Goal: Task Accomplishment & Management: Use online tool/utility

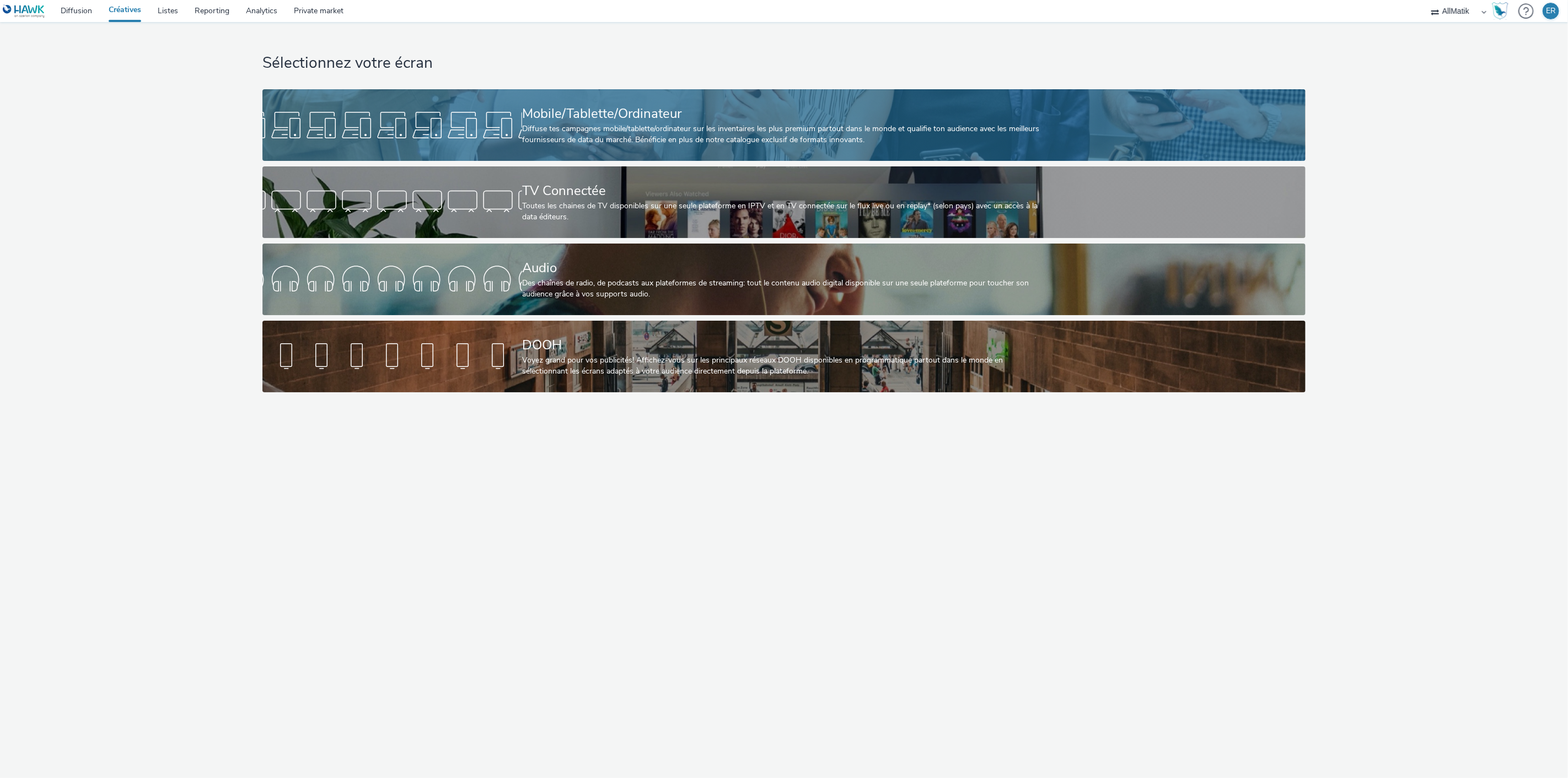
click at [1068, 134] on link "Mobile/Tablette/Ordinateur Diffuse tes campagnes mobile/tablette/ordinateur sur…" at bounding box center [783, 125] width 1042 height 72
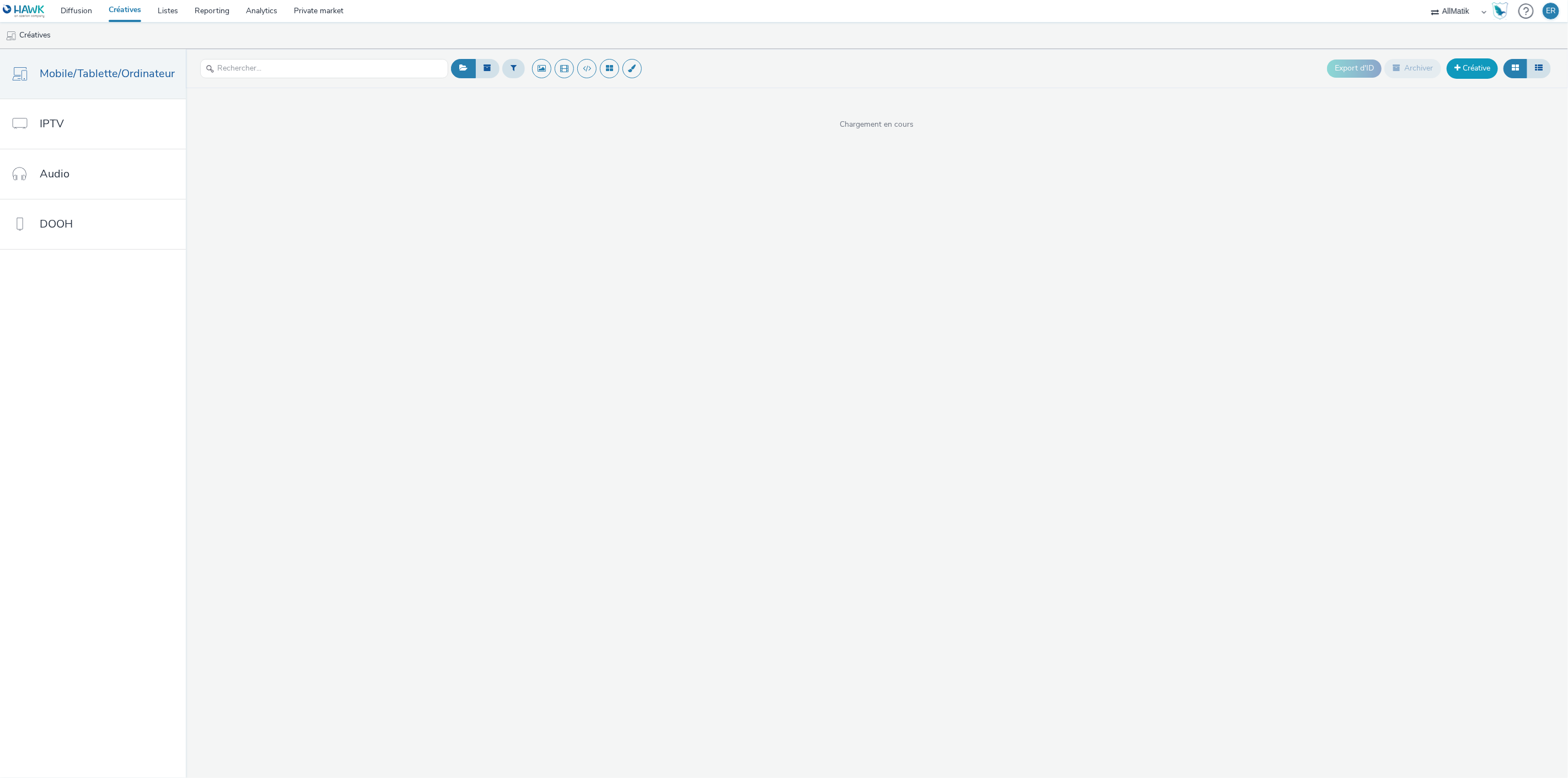
click at [1468, 69] on link "Créative" at bounding box center [1472, 68] width 52 height 20
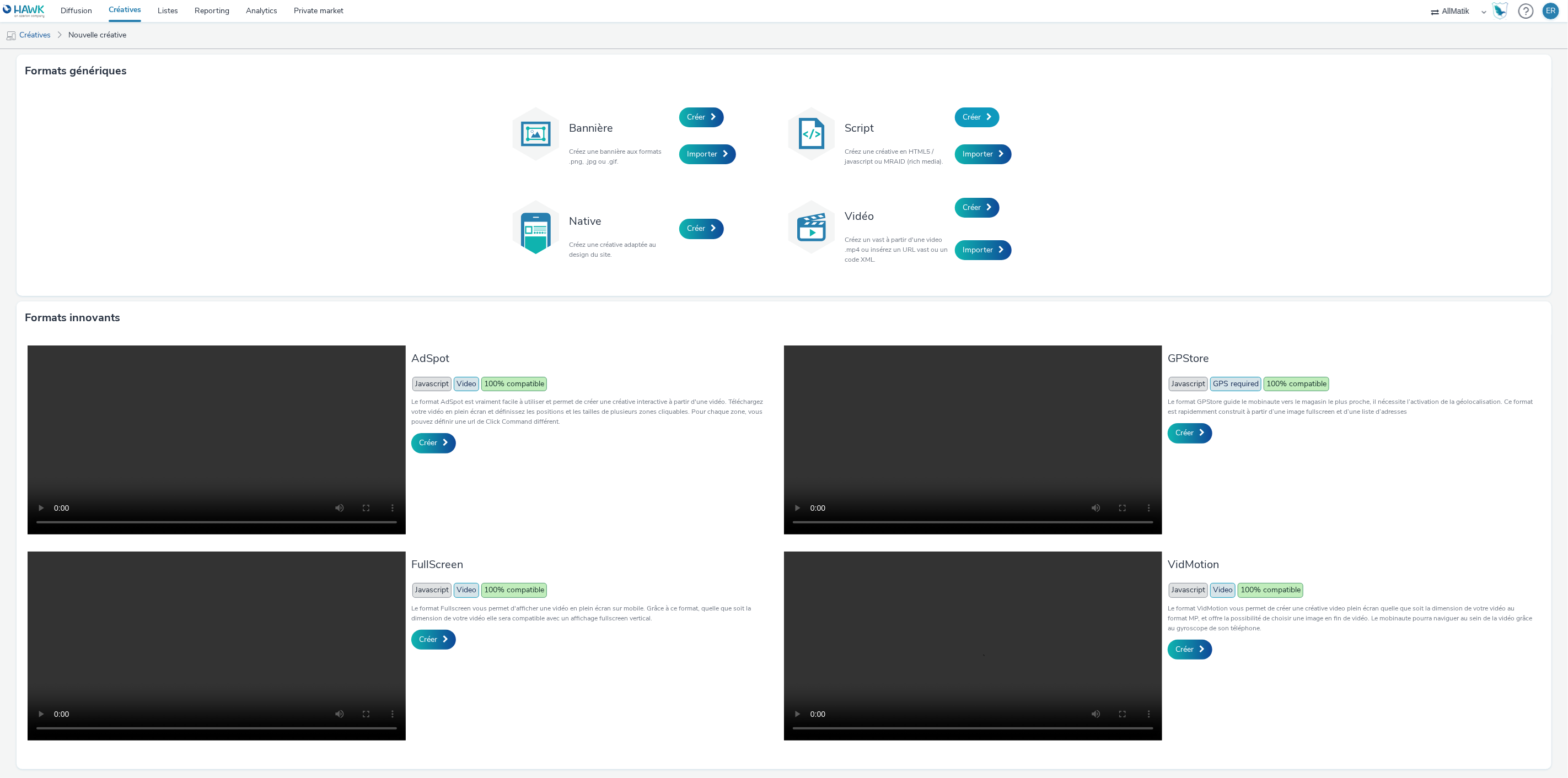
click at [981, 127] on link "Créer" at bounding box center [977, 118] width 45 height 20
click at [978, 153] on span "Importer" at bounding box center [978, 154] width 30 height 11
